Goal: Task Accomplishment & Management: Manage account settings

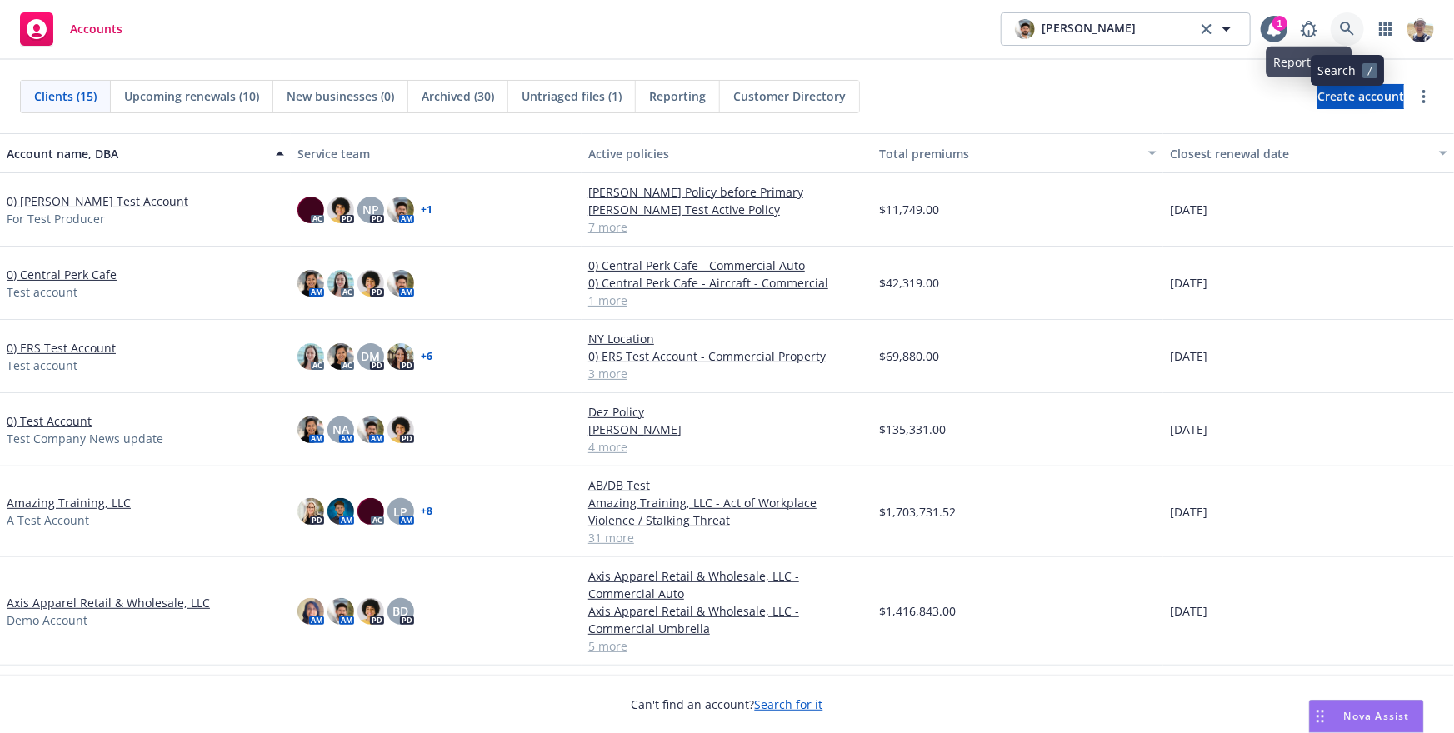
click at [1351, 37] on link at bounding box center [1347, 29] width 33 height 33
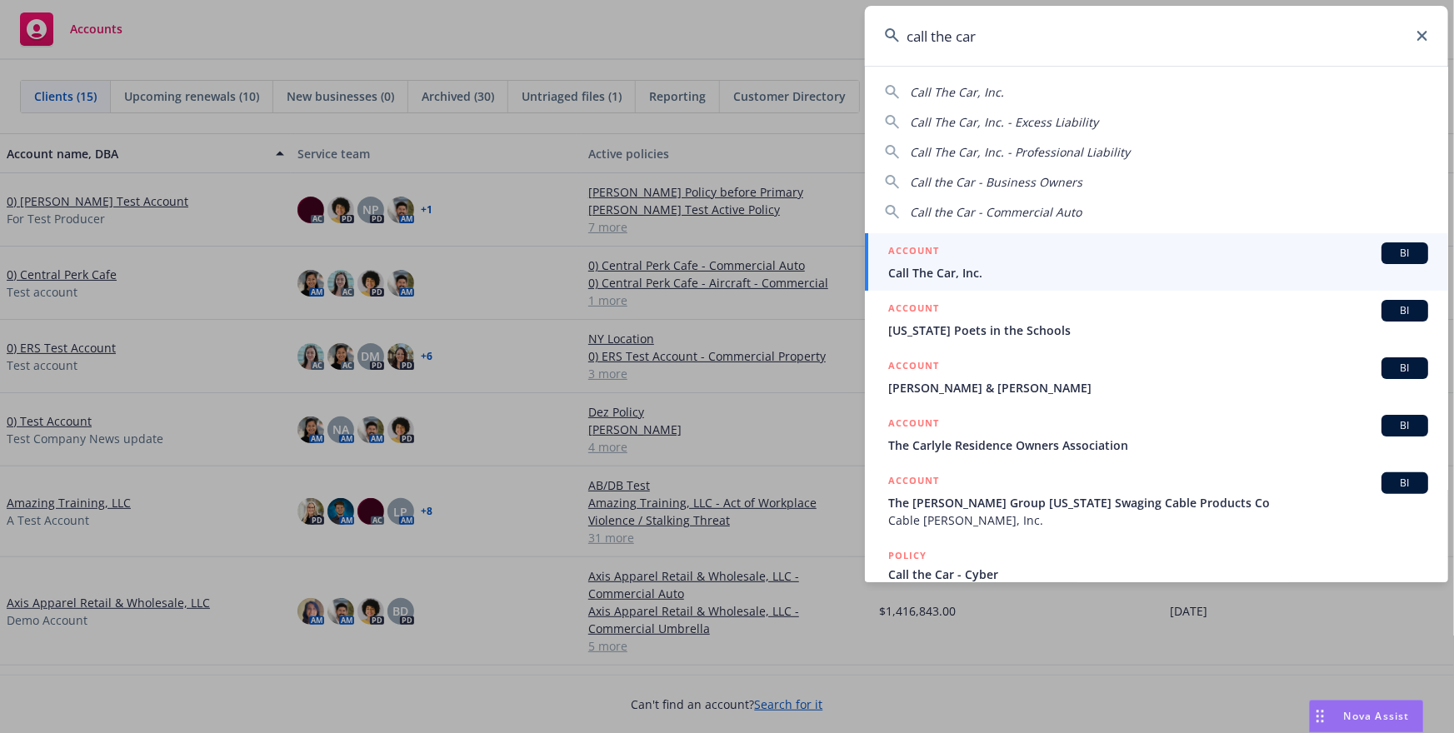
type input "call the car"
click at [1150, 249] on div "ACCOUNT BI" at bounding box center [1158, 254] width 540 height 22
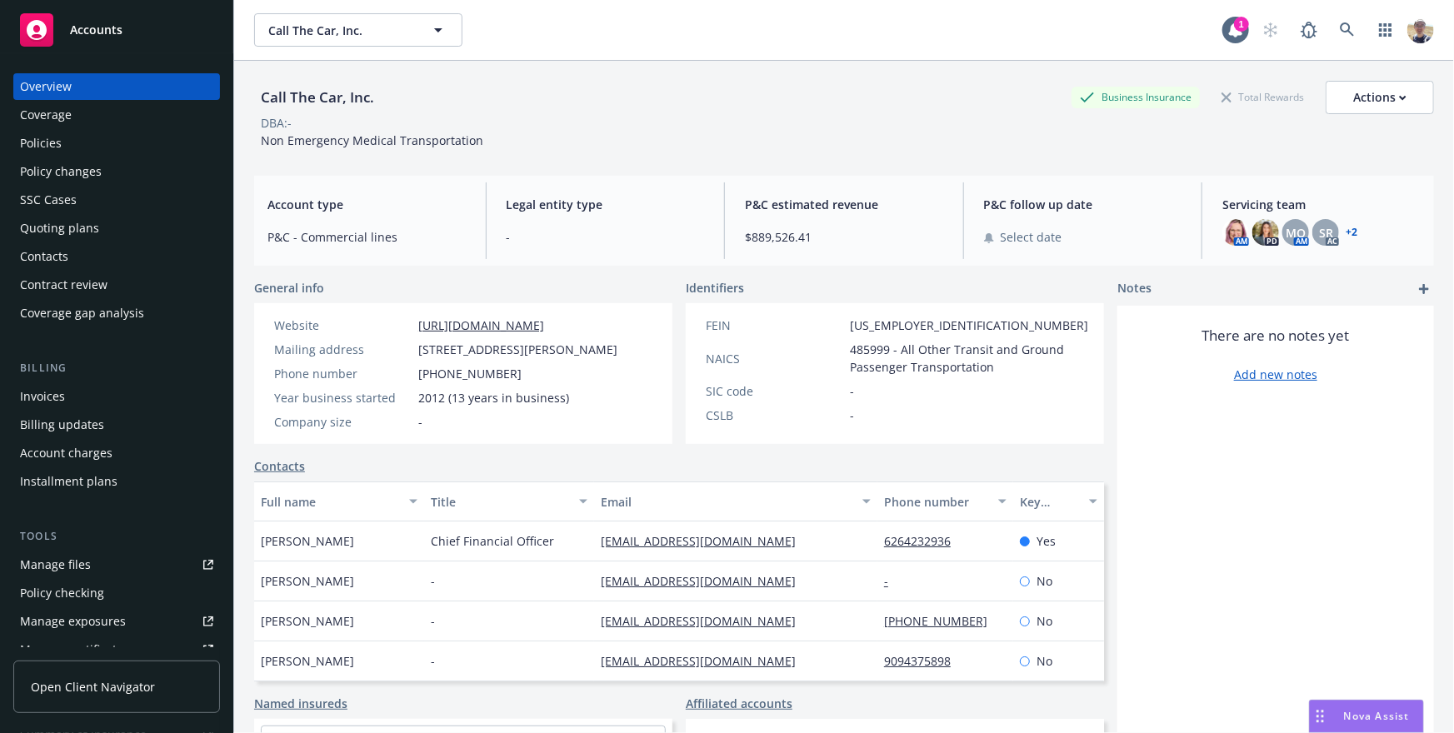
click at [109, 703] on link "Open Client Navigator" at bounding box center [116, 687] width 207 height 53
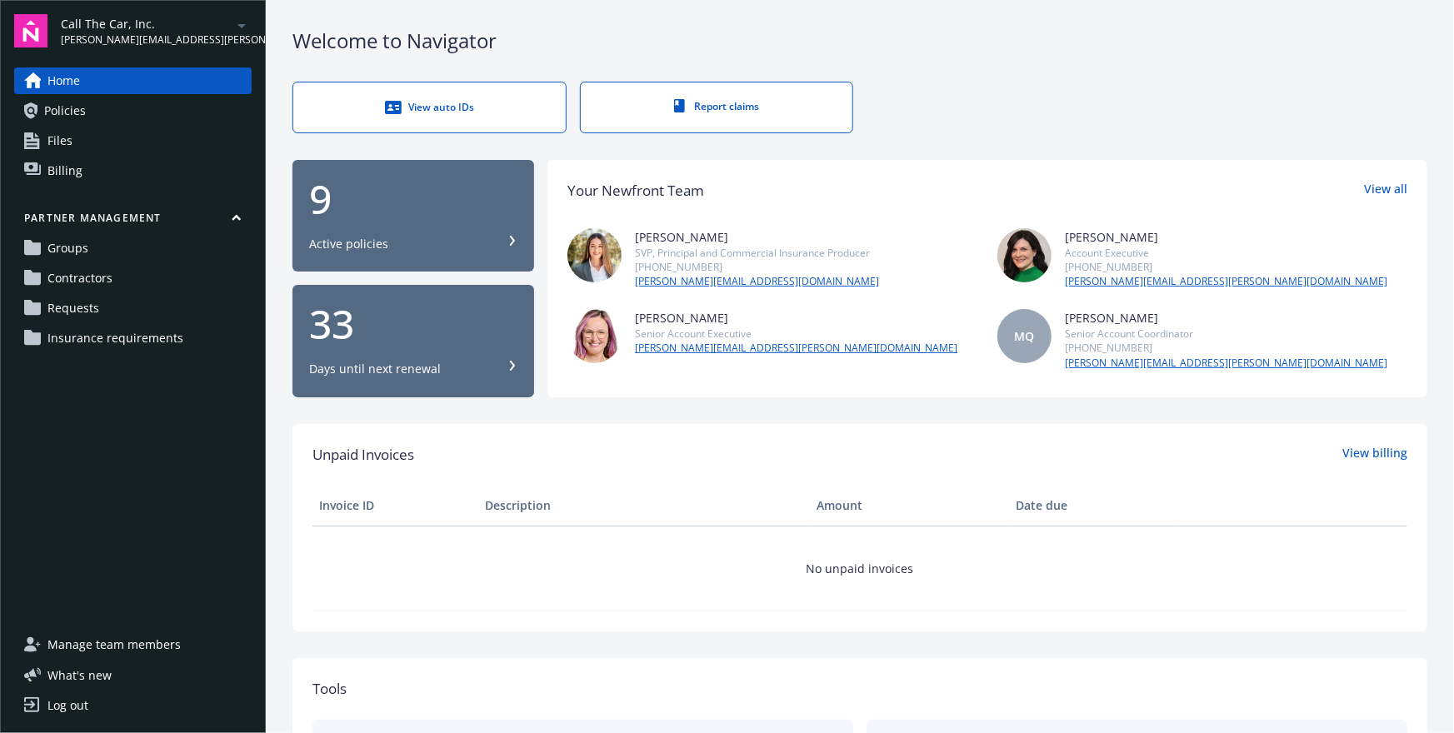
click at [123, 249] on link "Groups" at bounding box center [133, 248] width 238 height 27
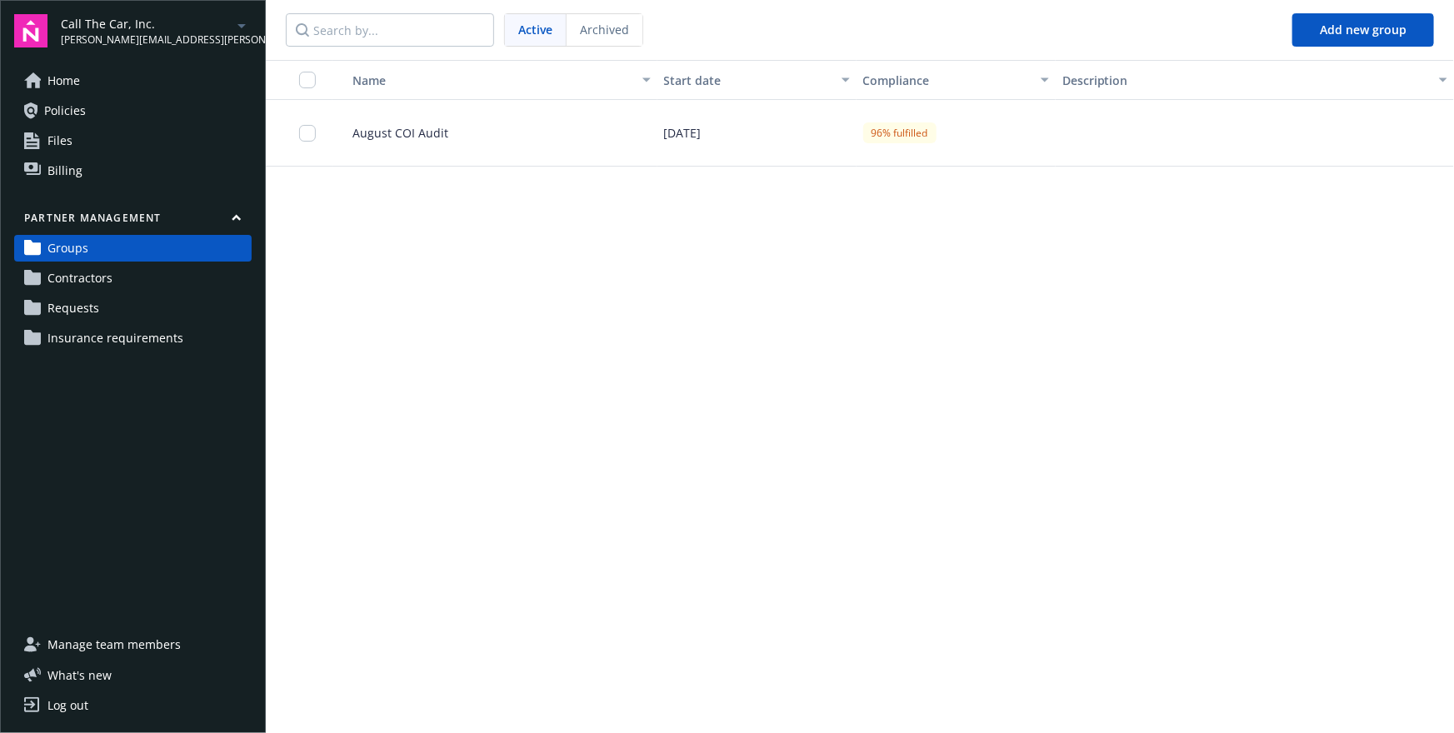
click at [419, 148] on div "August COI Audit" at bounding box center [495, 133] width 325 height 67
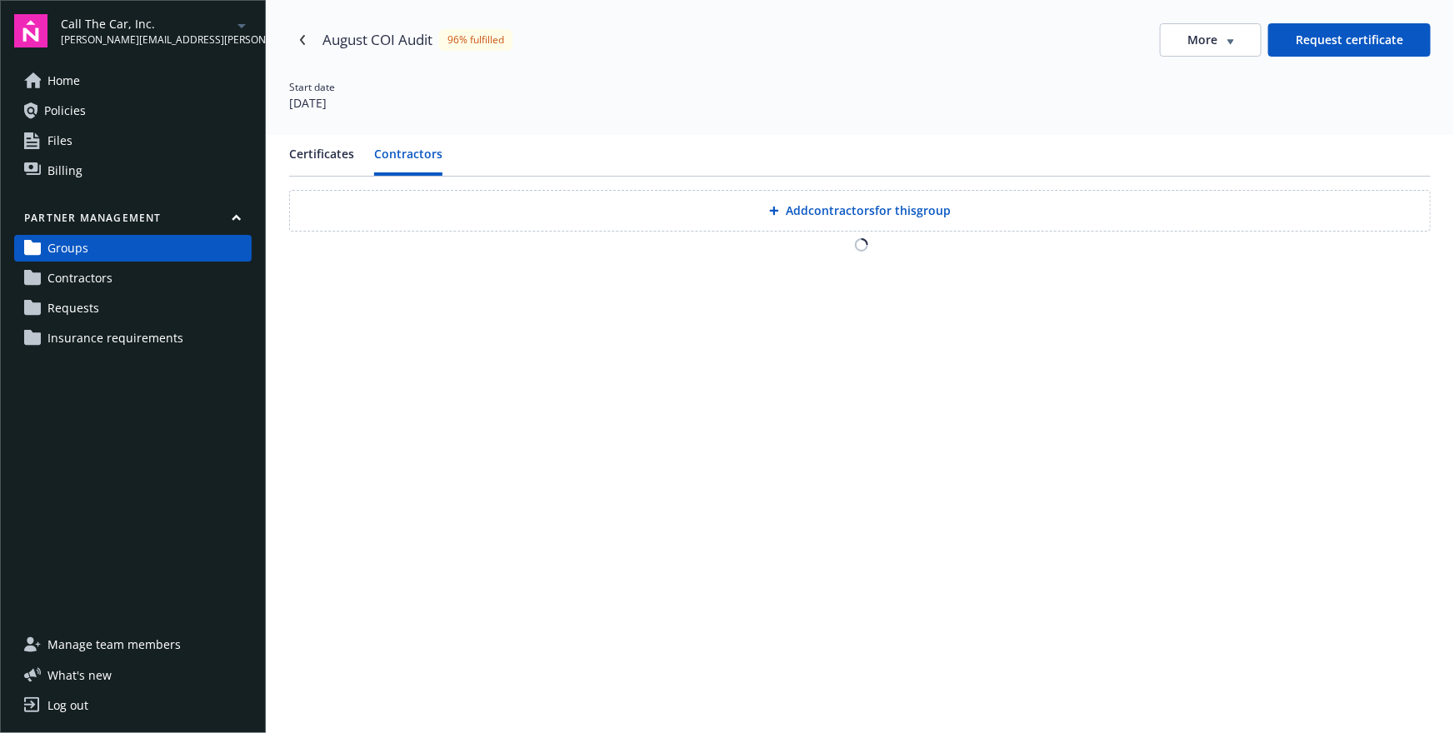
click at [408, 161] on button "Contractors" at bounding box center [408, 160] width 68 height 31
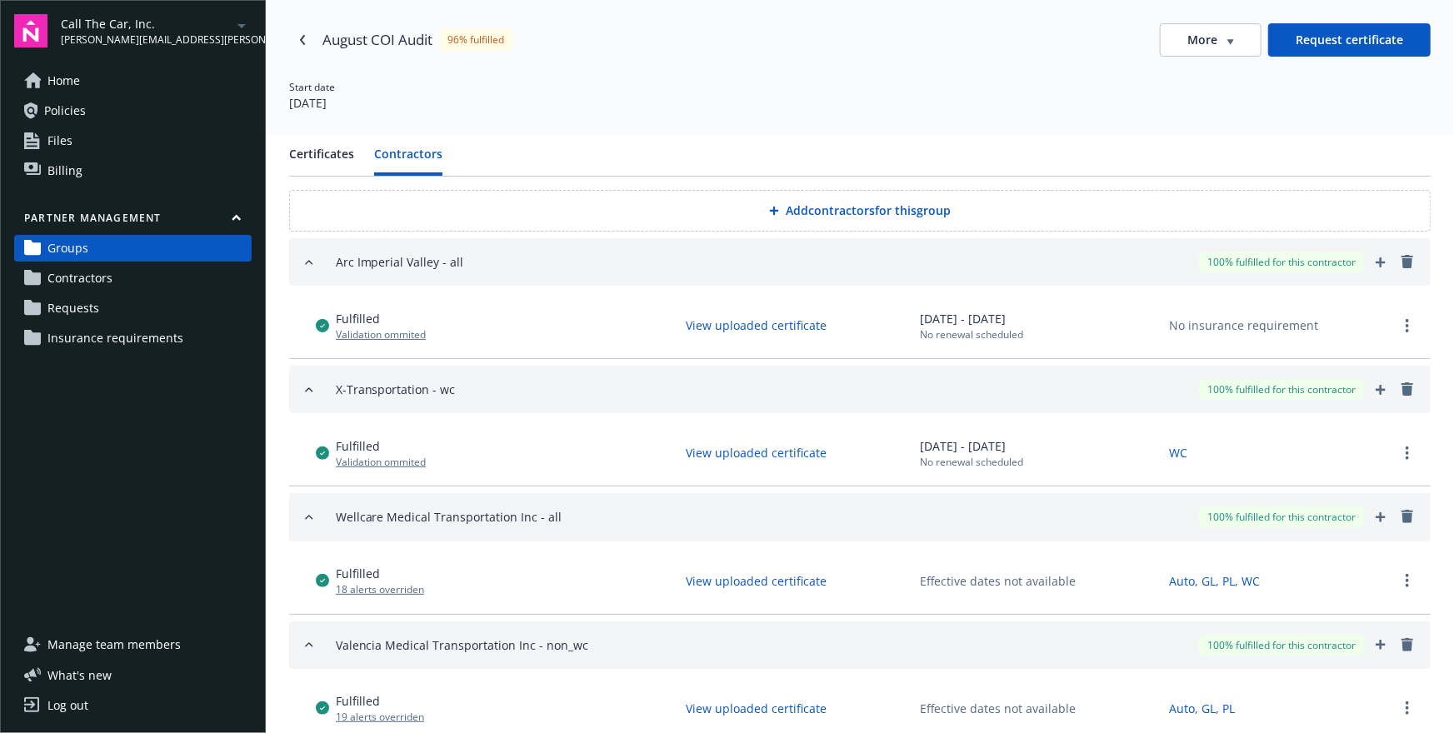
click at [772, 216] on button "Add contractors for this group" at bounding box center [860, 211] width 1142 height 42
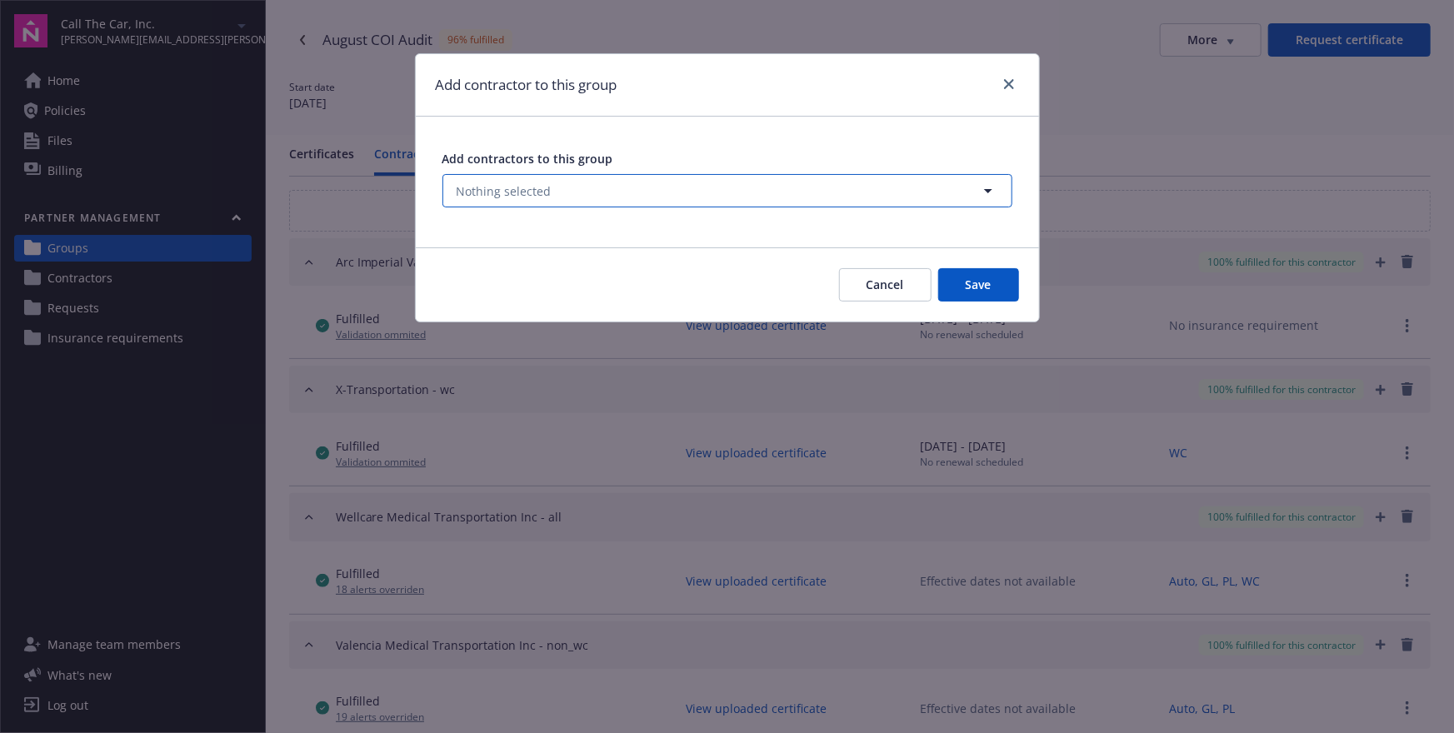
click at [721, 201] on button "Nothing selected" at bounding box center [728, 190] width 570 height 33
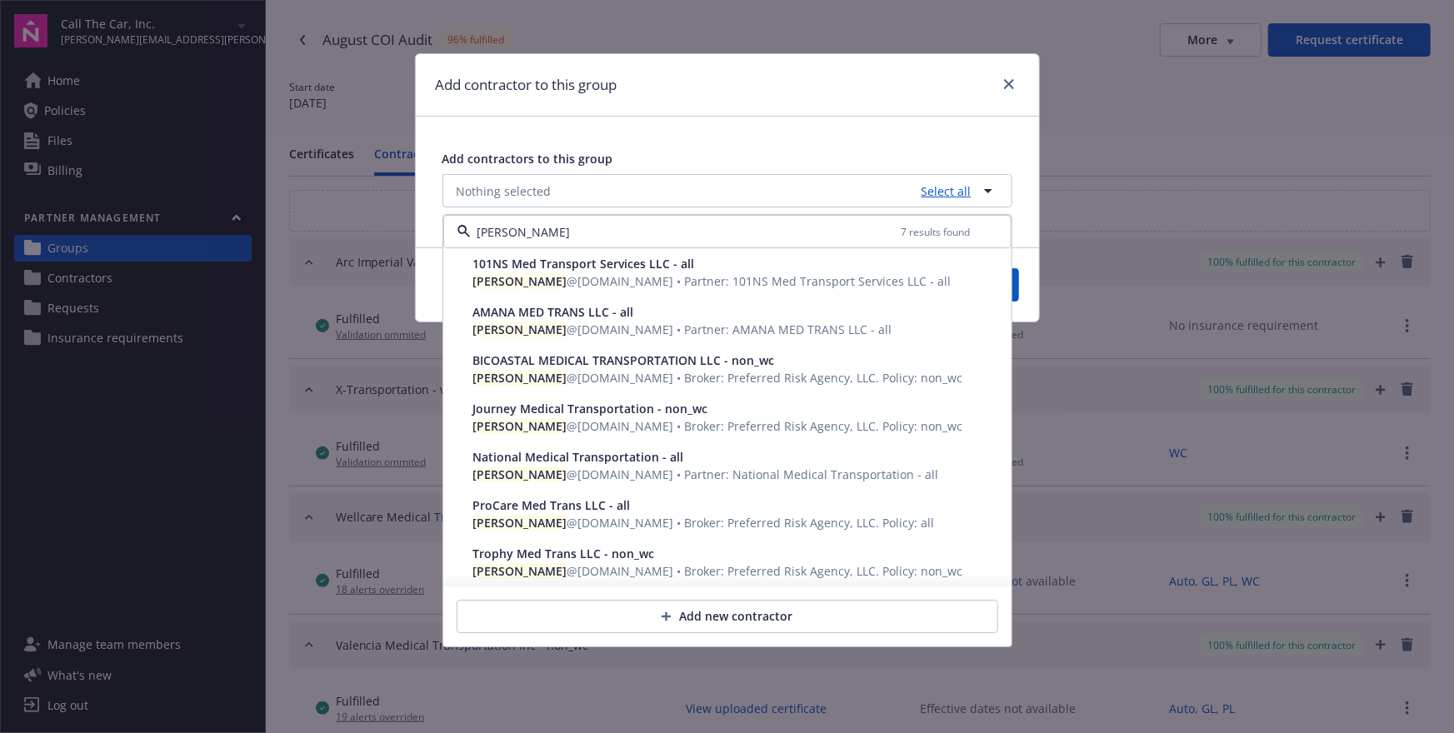
type input "jennifer"
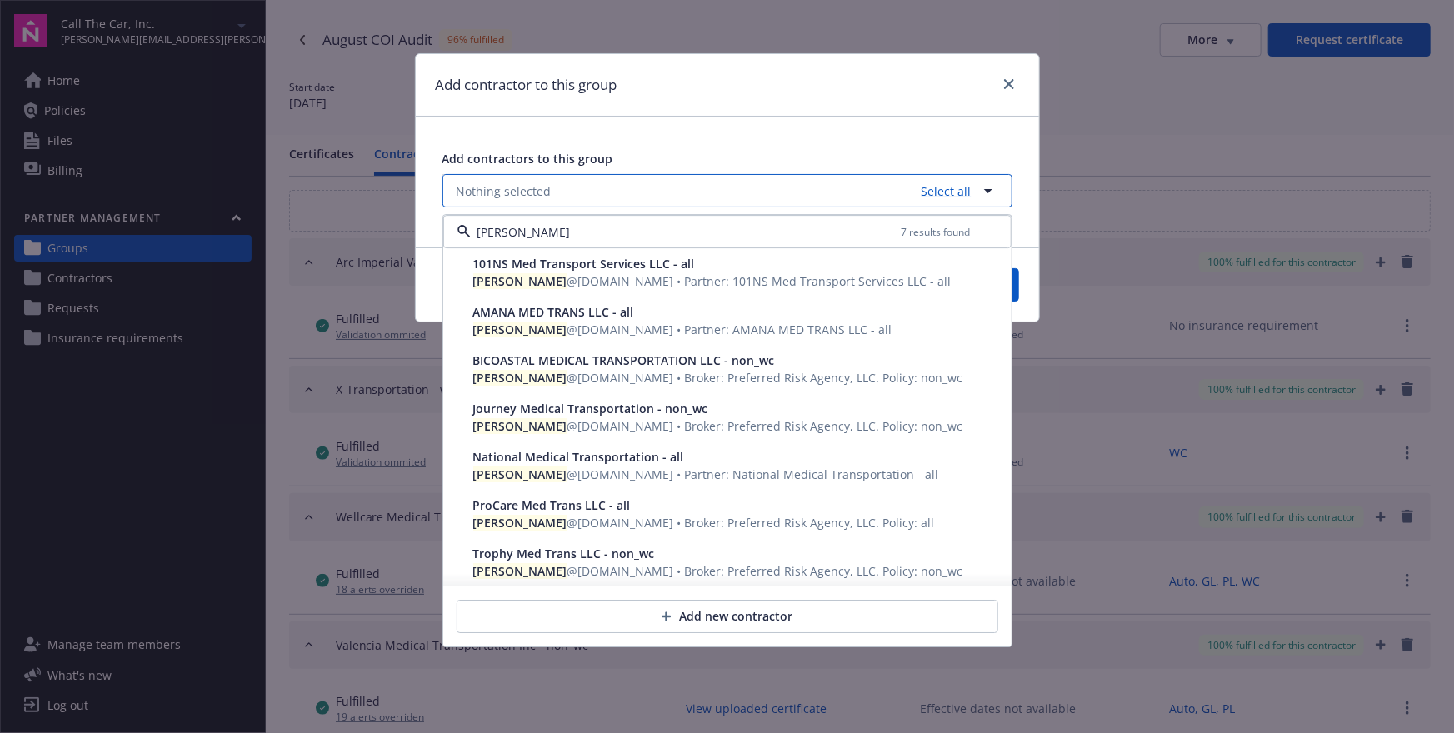
click at [955, 195] on link "Select all" at bounding box center [943, 192] width 57 height 18
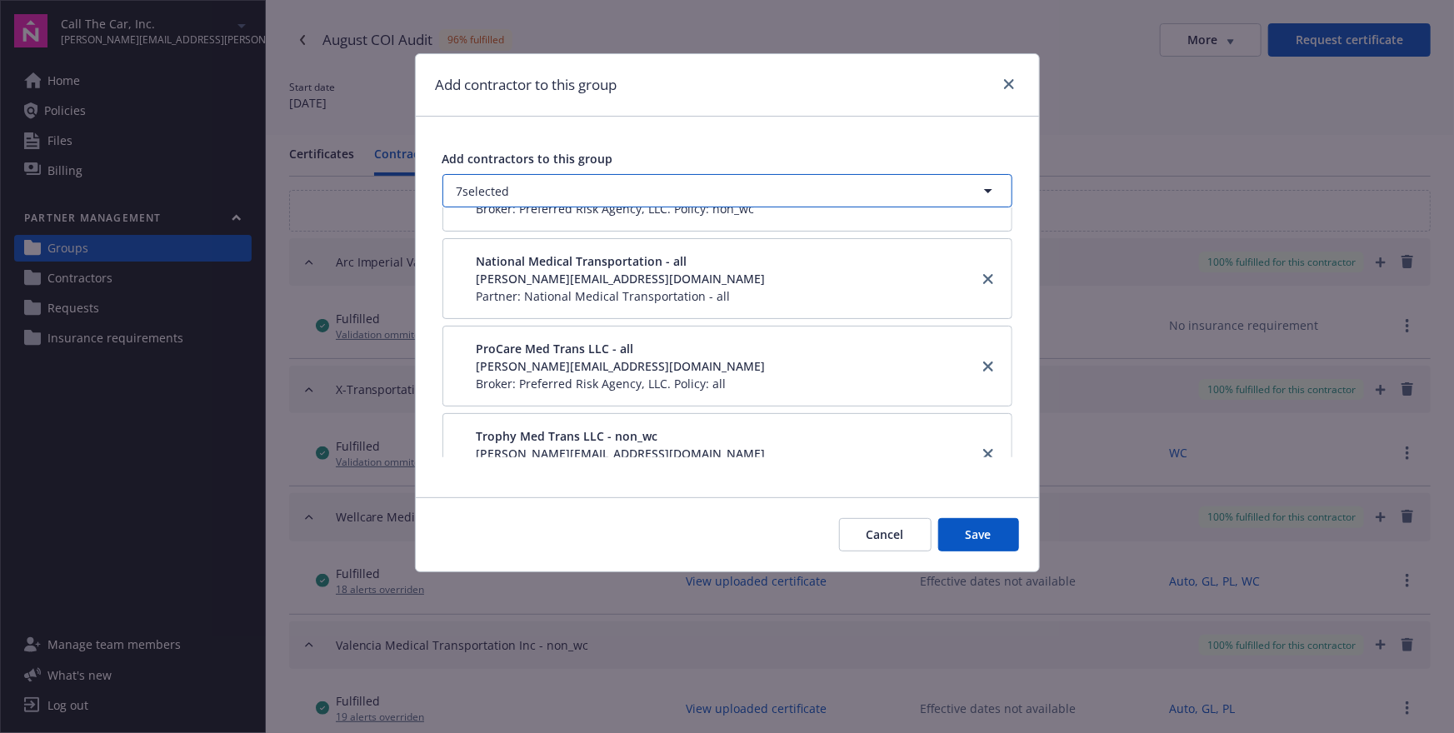
scroll to position [361, 0]
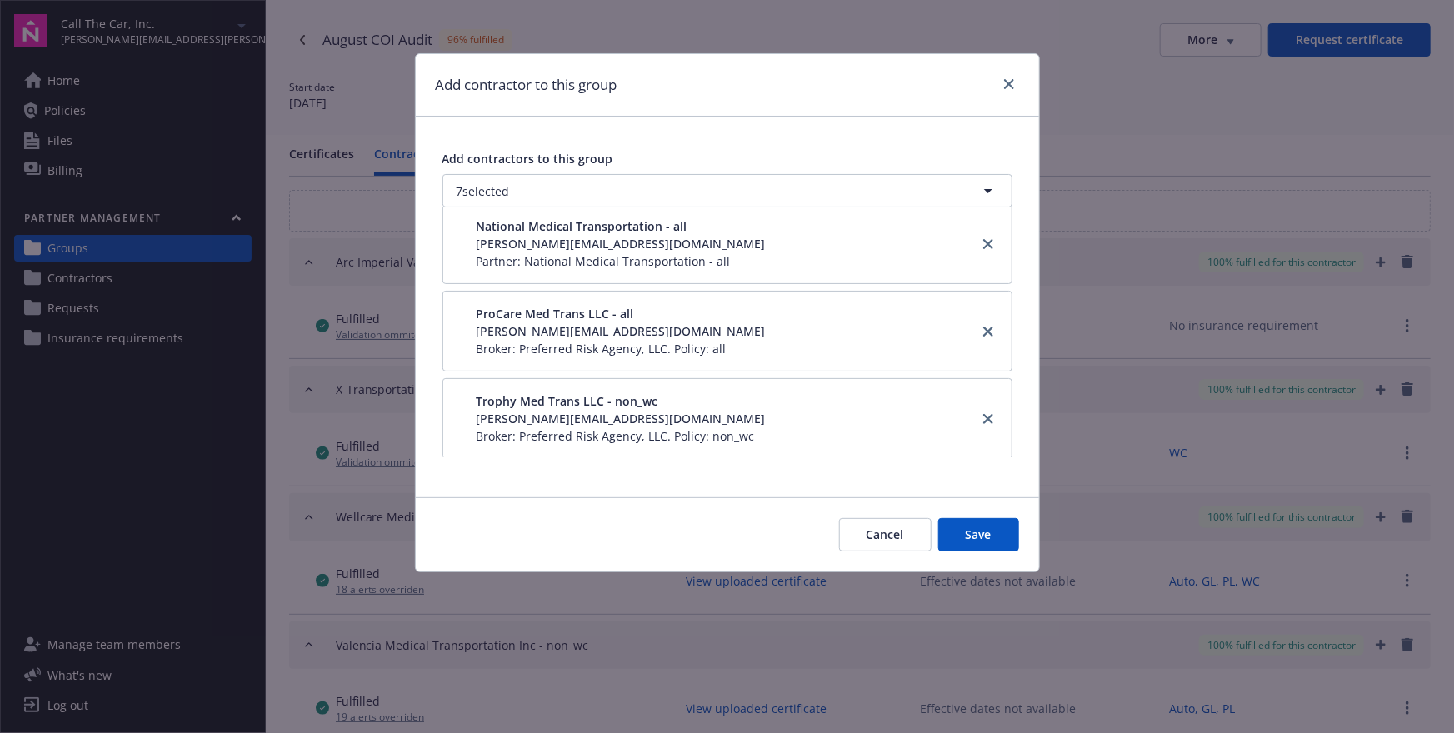
click at [878, 535] on button "Cancel" at bounding box center [885, 534] width 93 height 33
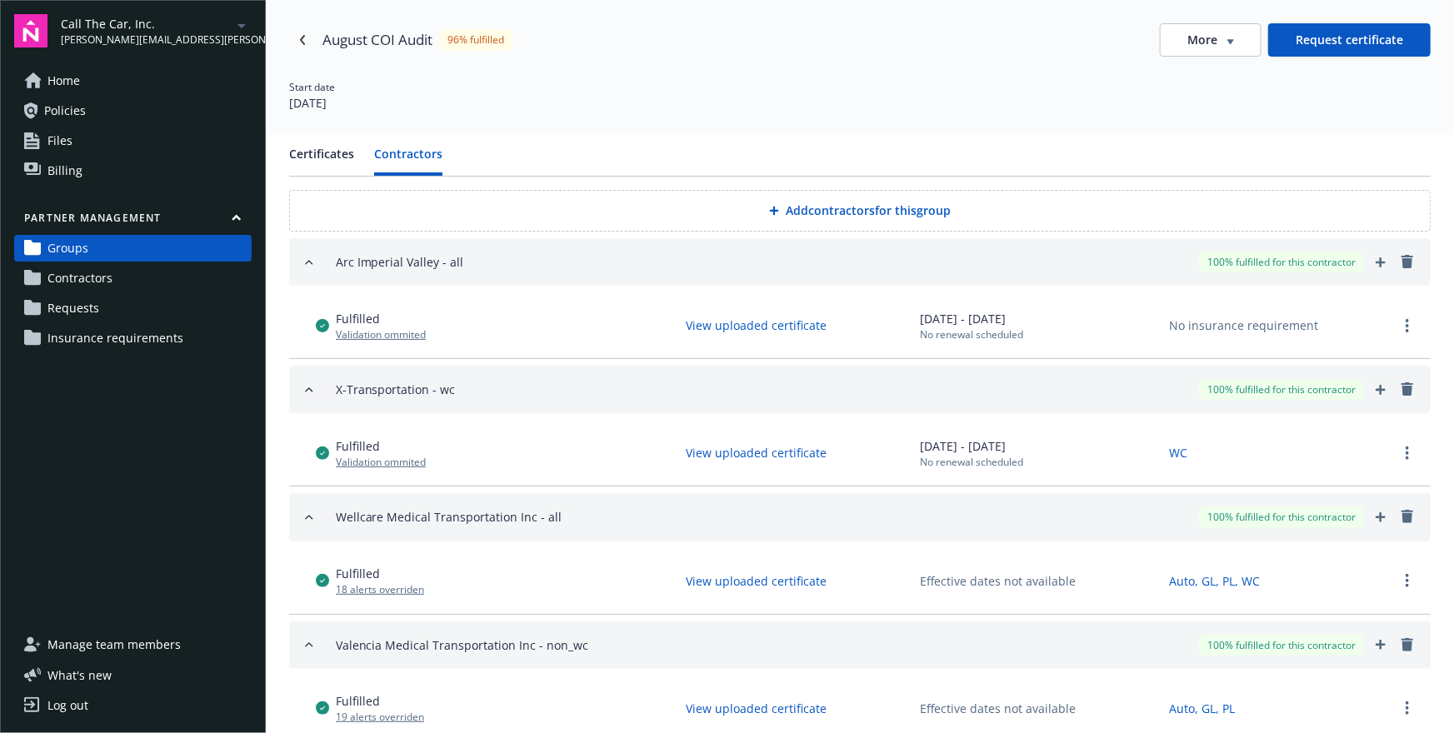
click at [812, 205] on button "Add contractors for this group" at bounding box center [860, 211] width 1142 height 42
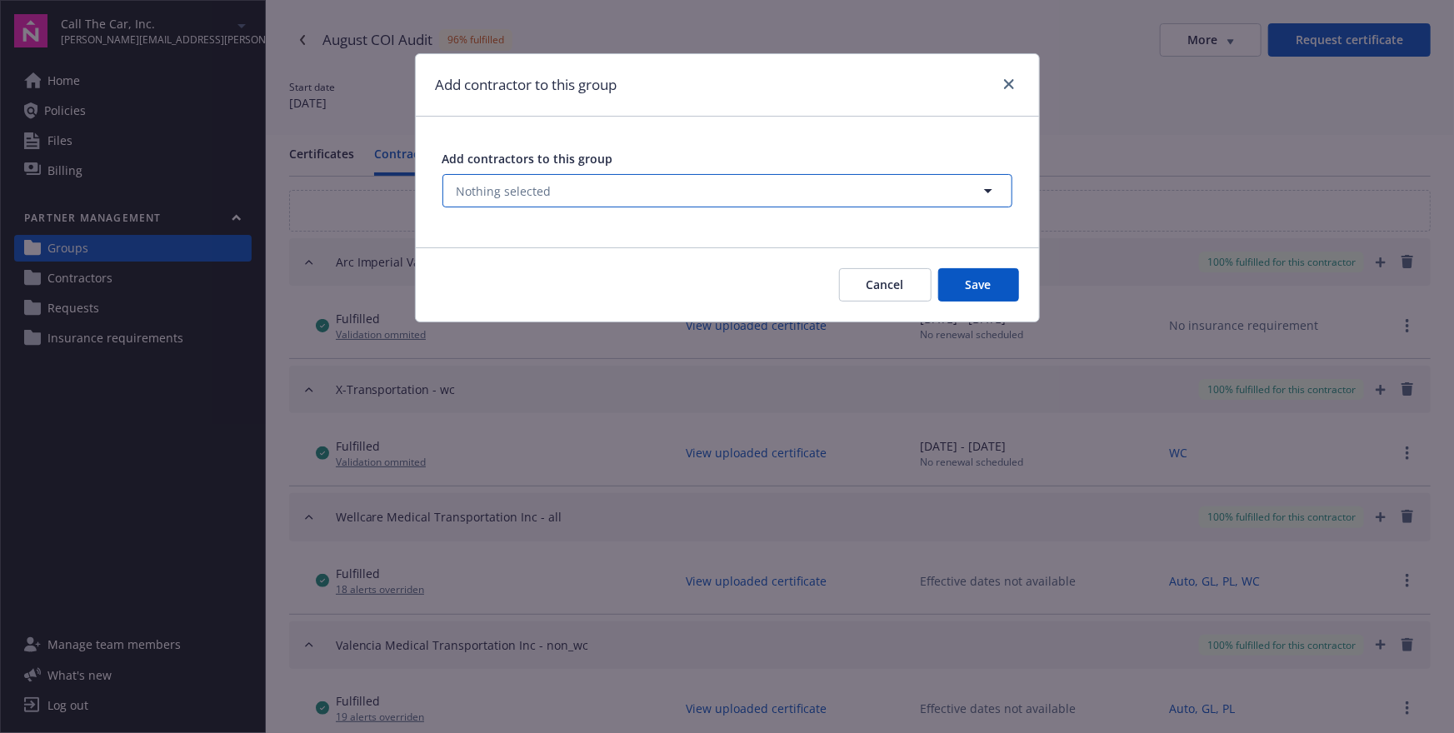
click at [711, 197] on button "Nothing selected" at bounding box center [728, 190] width 570 height 33
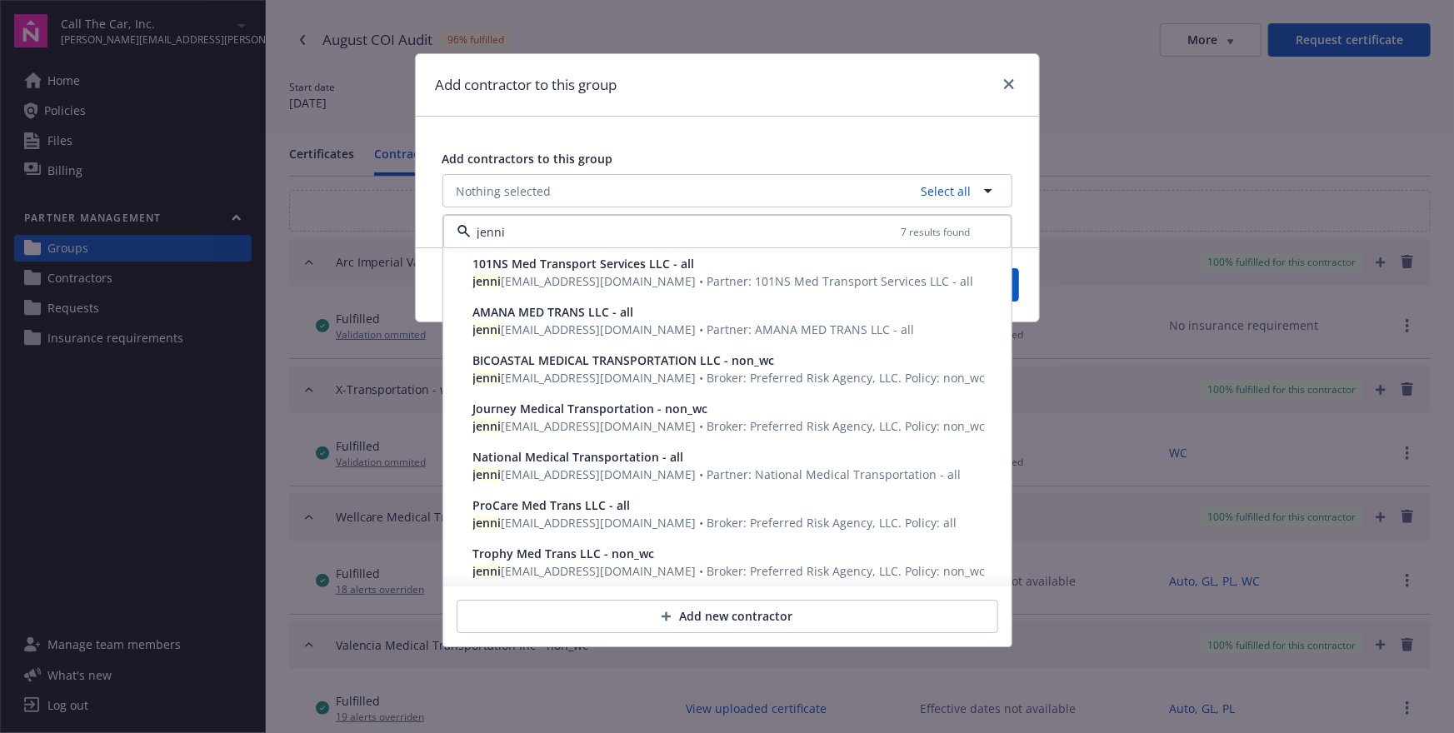
type input "jenni"
